Goal: Task Accomplishment & Management: Complete application form

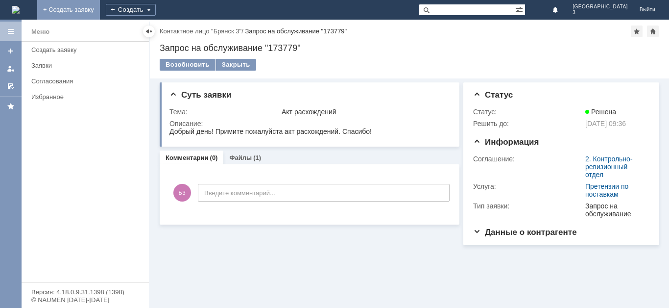
click at [100, 14] on link "+ Создать заявку" at bounding box center [68, 10] width 63 height 20
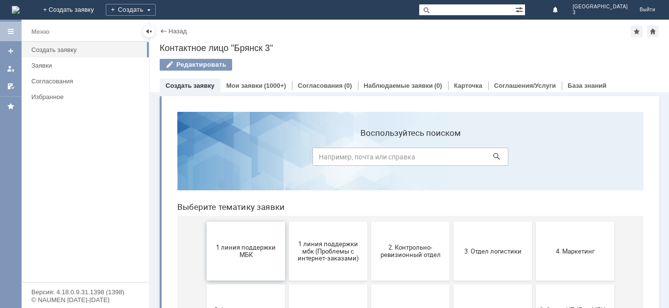
click at [235, 246] on span "1 линия поддержки МБК" at bounding box center [246, 250] width 72 height 15
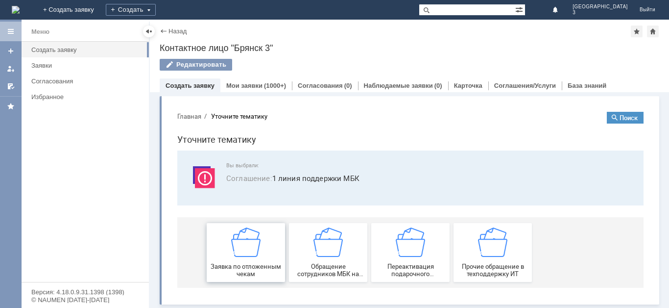
click at [240, 257] on div "Заявка по отложенным чекам" at bounding box center [246, 252] width 72 height 50
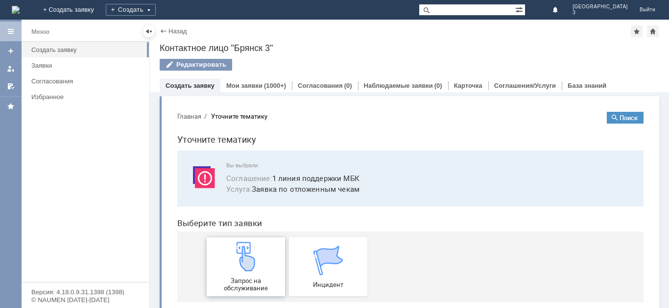
click at [243, 263] on img at bounding box center [245, 255] width 29 height 29
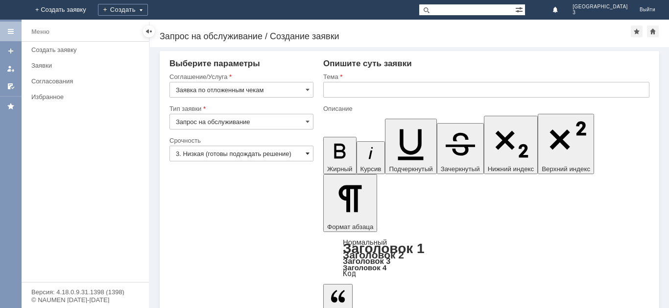
click at [306, 155] on span at bounding box center [308, 153] width 4 height 8
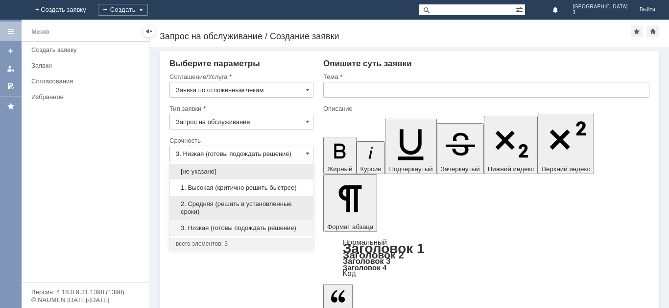
click at [288, 203] on span "2. Средняя (решить в установленные сроки)" at bounding box center [241, 208] width 131 height 16
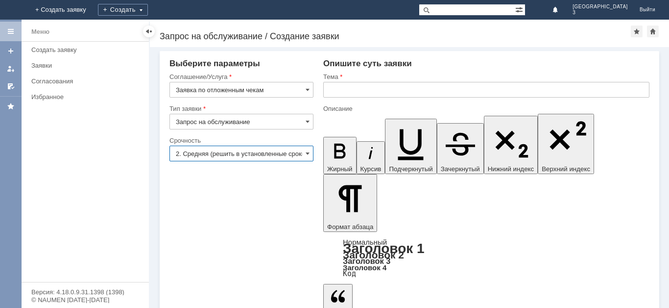
type input "2. Средняя (решить в установленные сроки)"
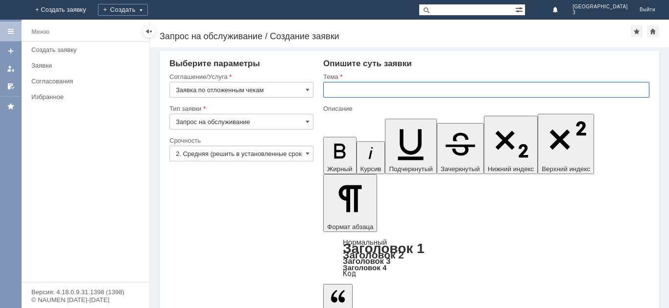
click at [339, 87] on input "text" at bounding box center [486, 90] width 326 height 16
type input "Отложенные чеки 24.09.2025"
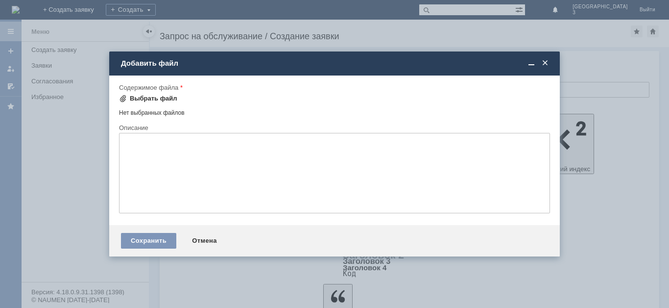
click at [164, 98] on div "Выбрать файл" at bounding box center [154, 99] width 48 height 8
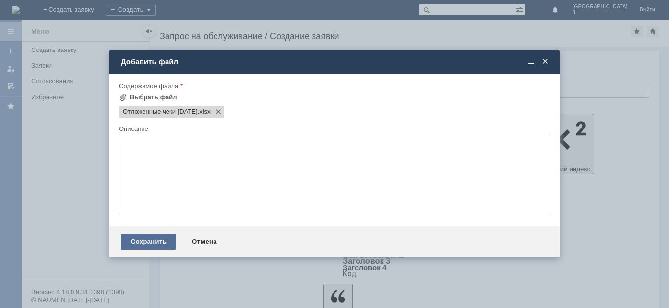
click at [164, 244] on div "Сохранить" at bounding box center [148, 242] width 55 height 16
